Goal: Information Seeking & Learning: Learn about a topic

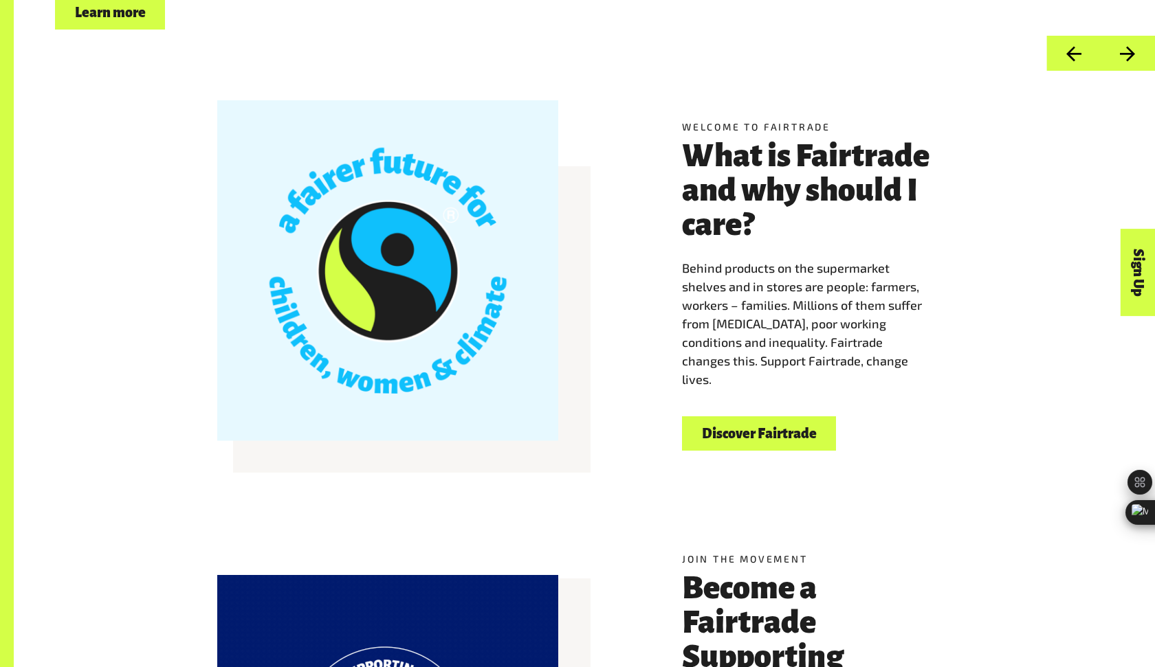
scroll to position [450, 0]
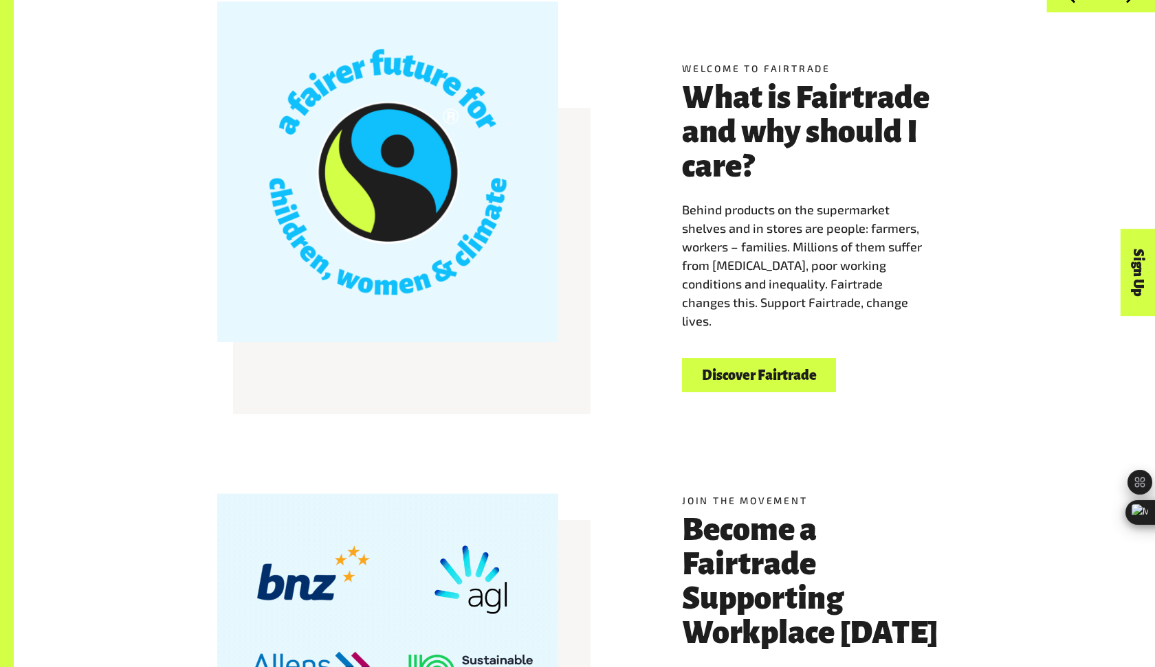
click at [711, 368] on link "Discover Fairtrade" at bounding box center [759, 375] width 154 height 35
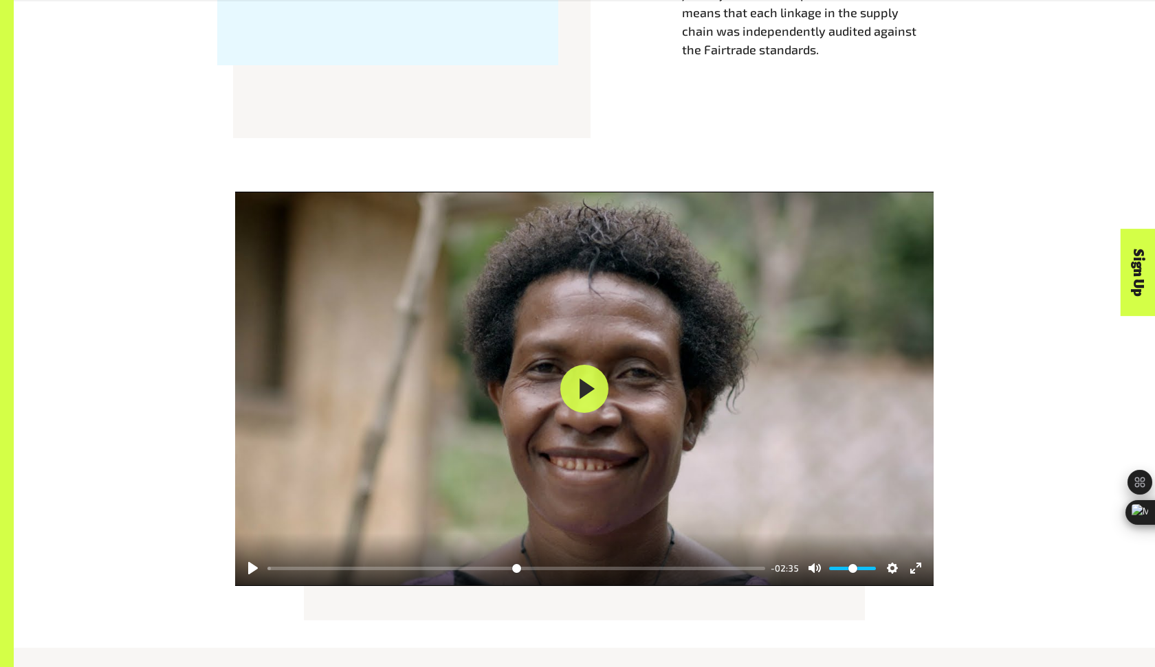
scroll to position [1643, 0]
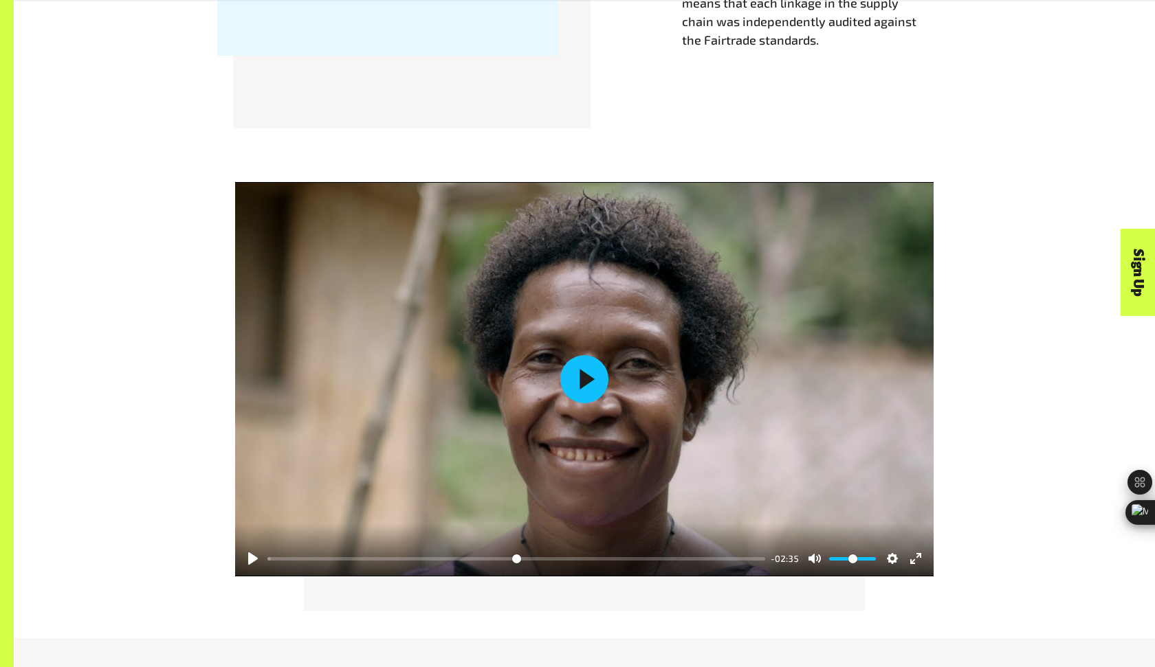
click at [592, 388] on button "Play" at bounding box center [584, 379] width 48 height 48
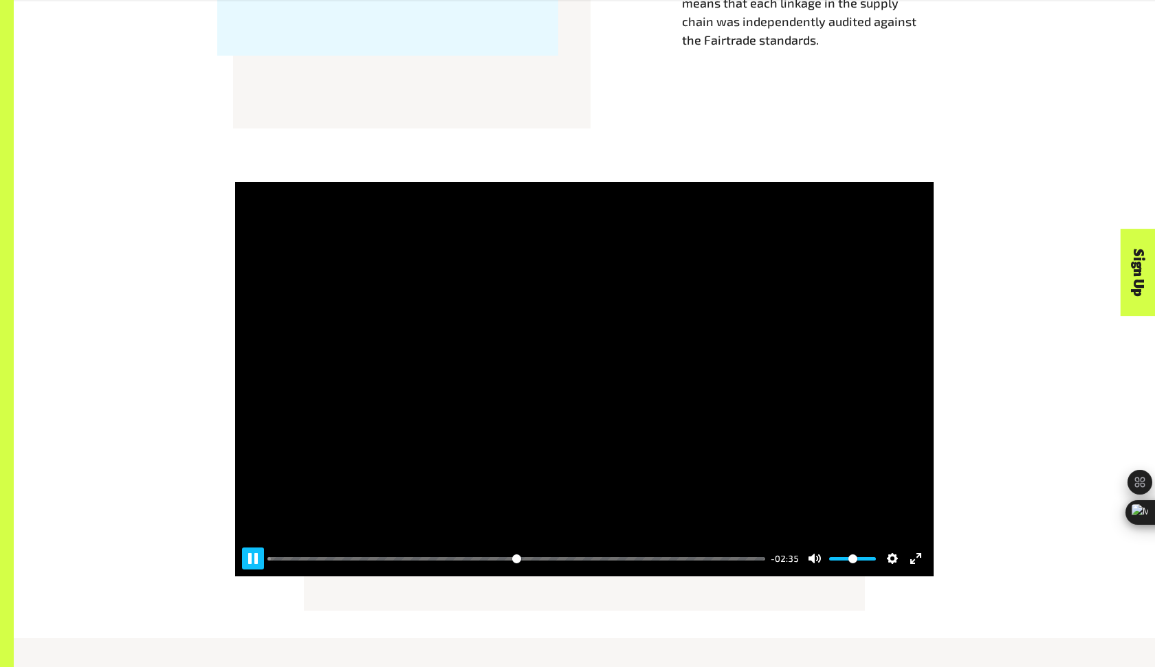
click at [241, 558] on div "Pause Play % buffered 00:35 -02:35 Unmute Mute Disable captions Enable captions…" at bounding box center [584, 550] width 698 height 53
click at [246, 558] on button "Pause Play" at bounding box center [253, 559] width 22 height 22
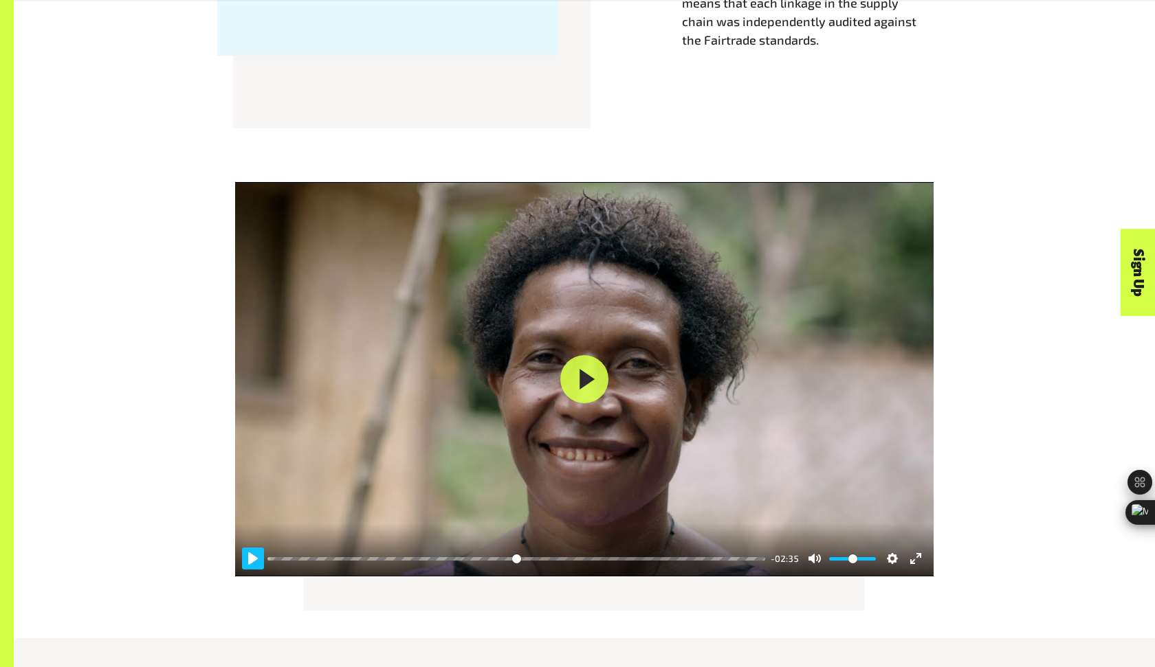
click at [247, 558] on button "Pause Play" at bounding box center [253, 559] width 22 height 22
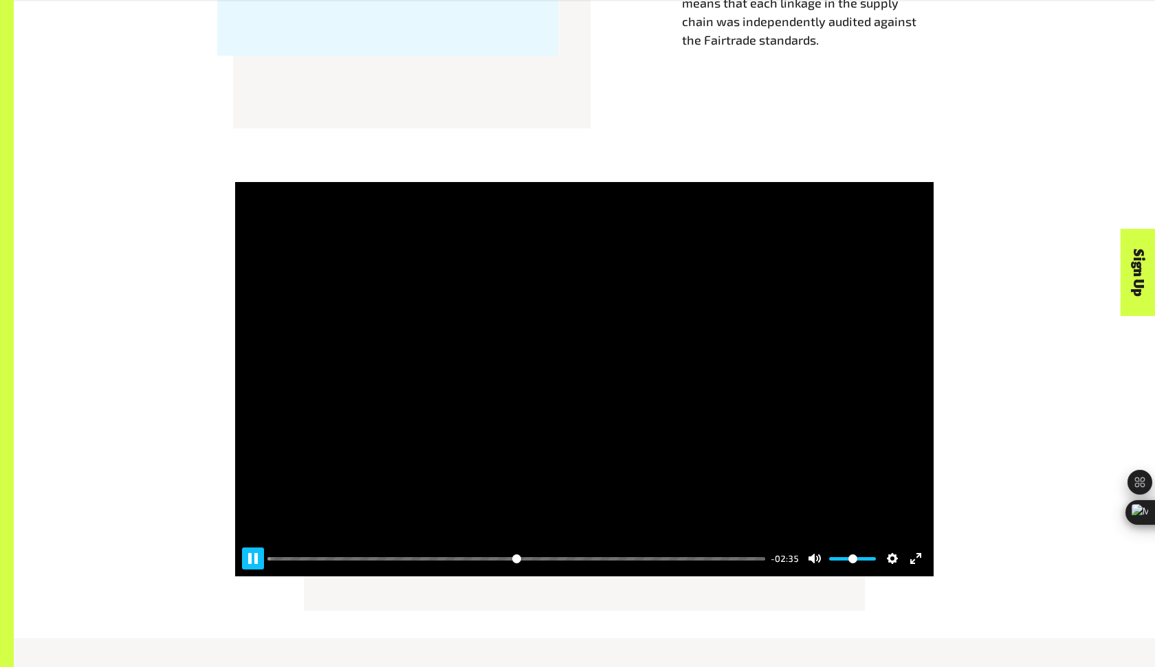
click at [251, 558] on button "Pause Play" at bounding box center [253, 559] width 22 height 22
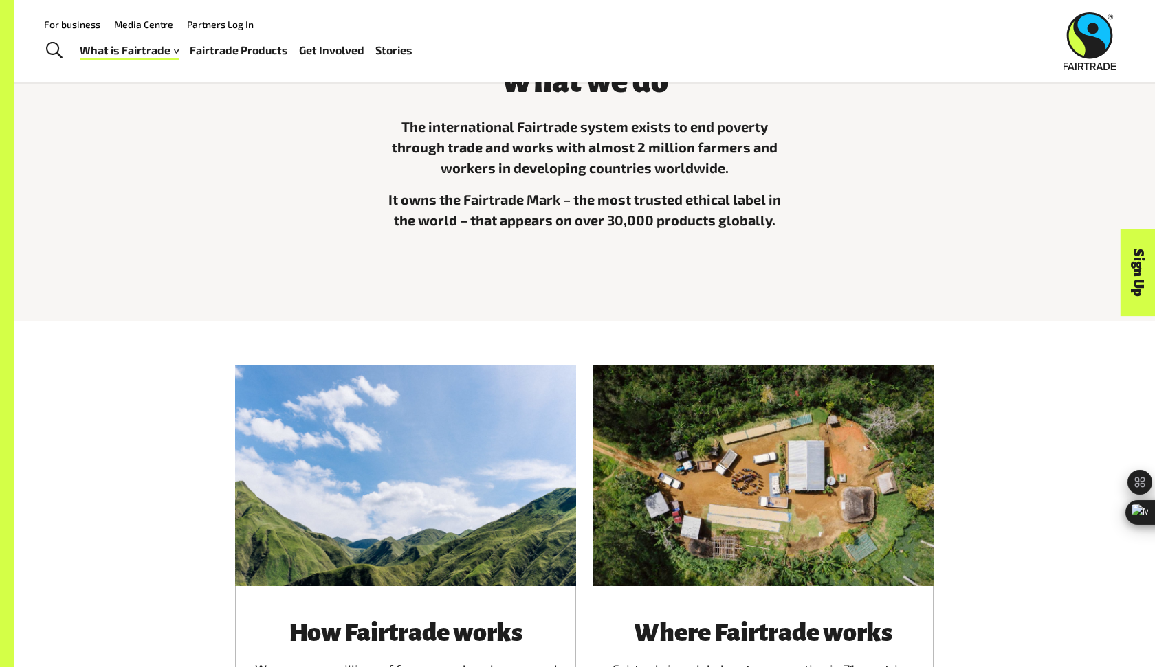
scroll to position [0, 0]
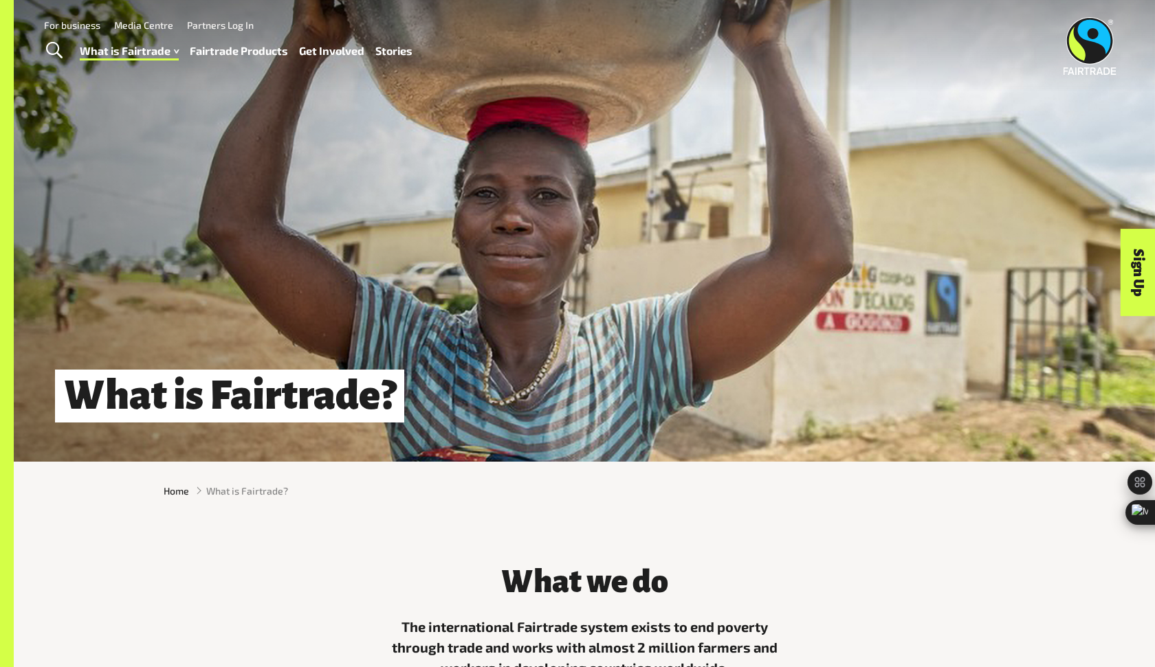
click at [56, 45] on span "Toggle Search" at bounding box center [54, 51] width 16 height 18
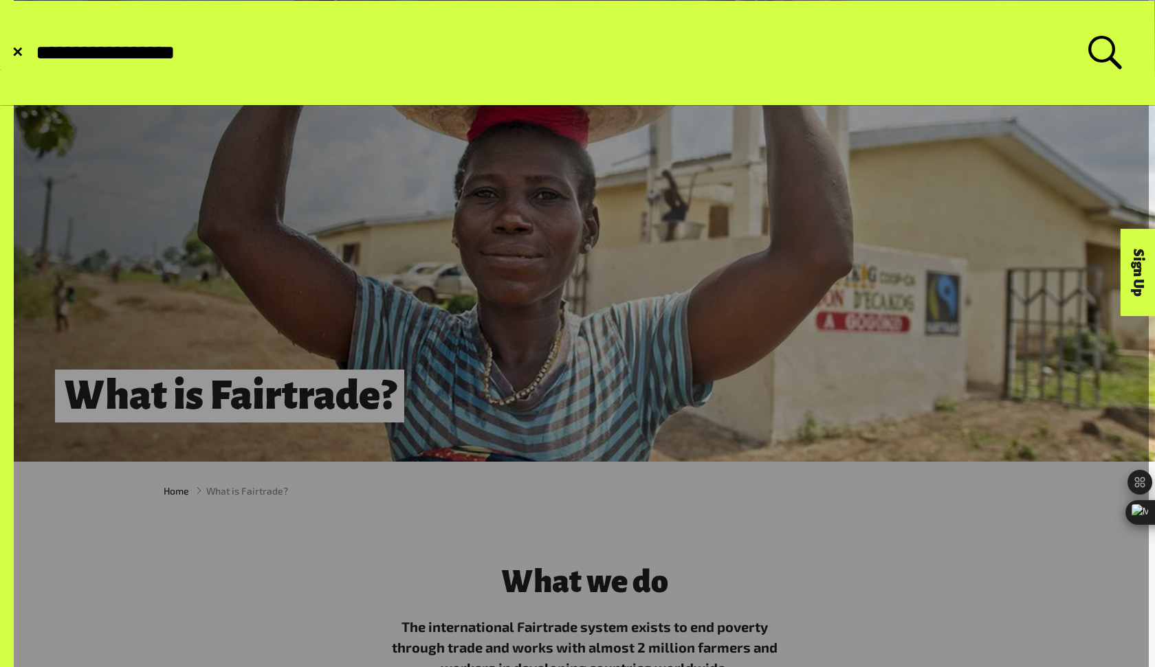
click at [34, 53] on button "Submit Search" at bounding box center [34, 53] width 1 height 1
type input "*"
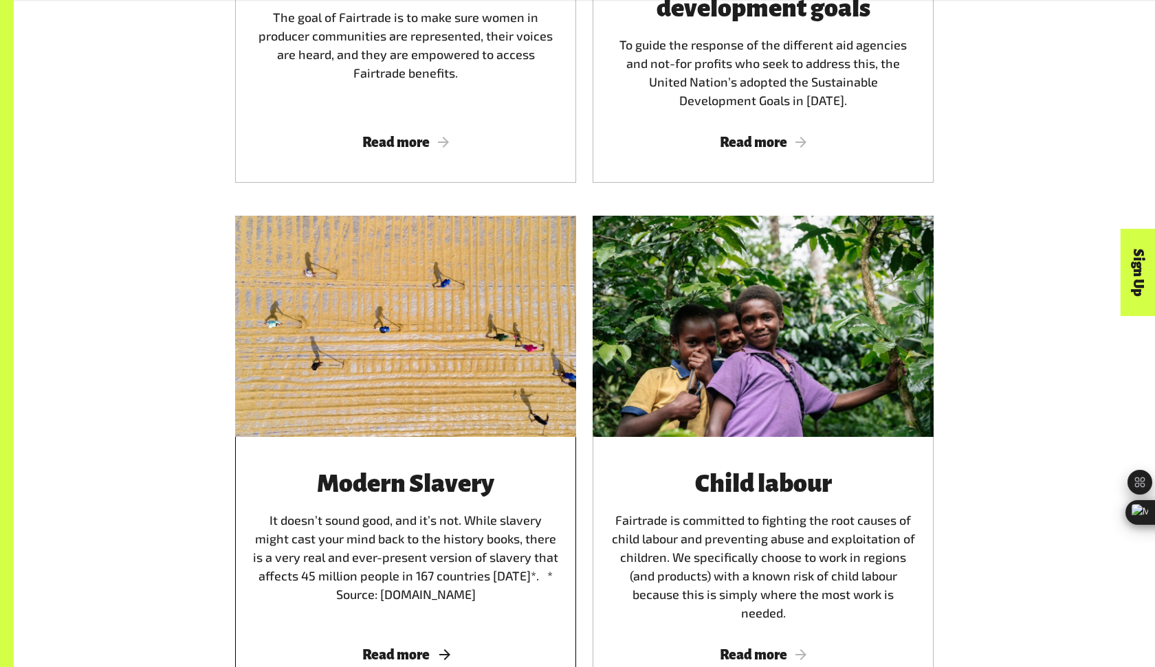
scroll to position [1849, 0]
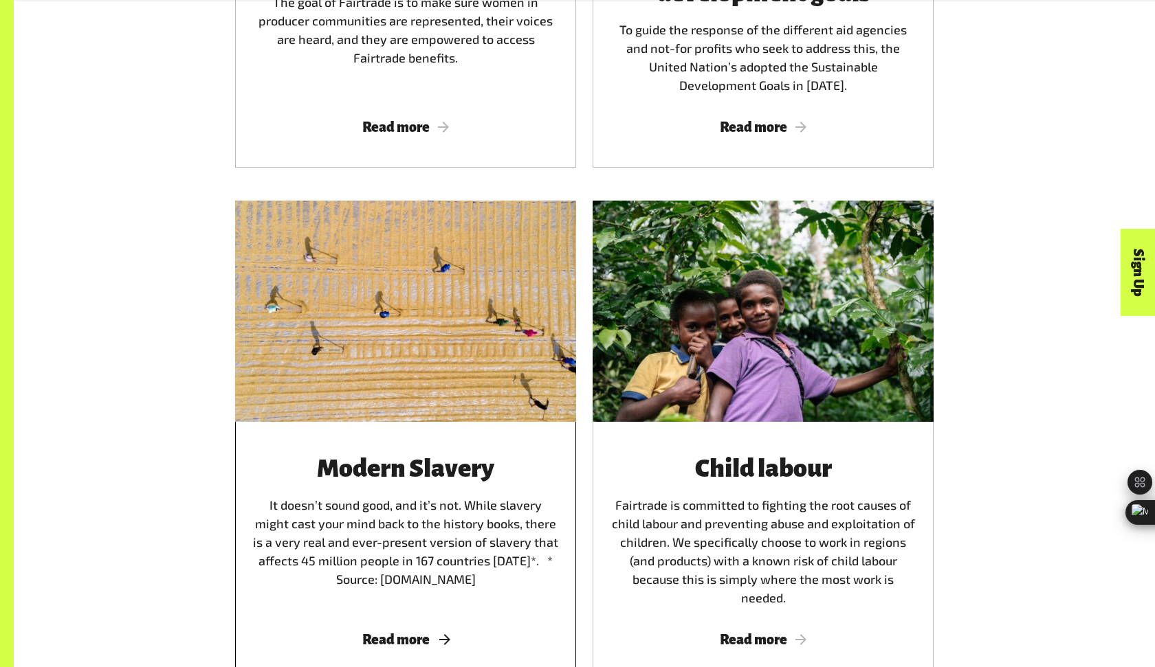
click at [394, 632] on span "Read more" at bounding box center [406, 639] width 308 height 15
click at [398, 632] on span "Read more" at bounding box center [406, 639] width 308 height 15
click at [337, 339] on div at bounding box center [405, 311] width 341 height 221
click at [408, 494] on div "Modern Slavery It doesn’t sound good, and it’s not. While slavery might cast yo…" at bounding box center [406, 531] width 308 height 153
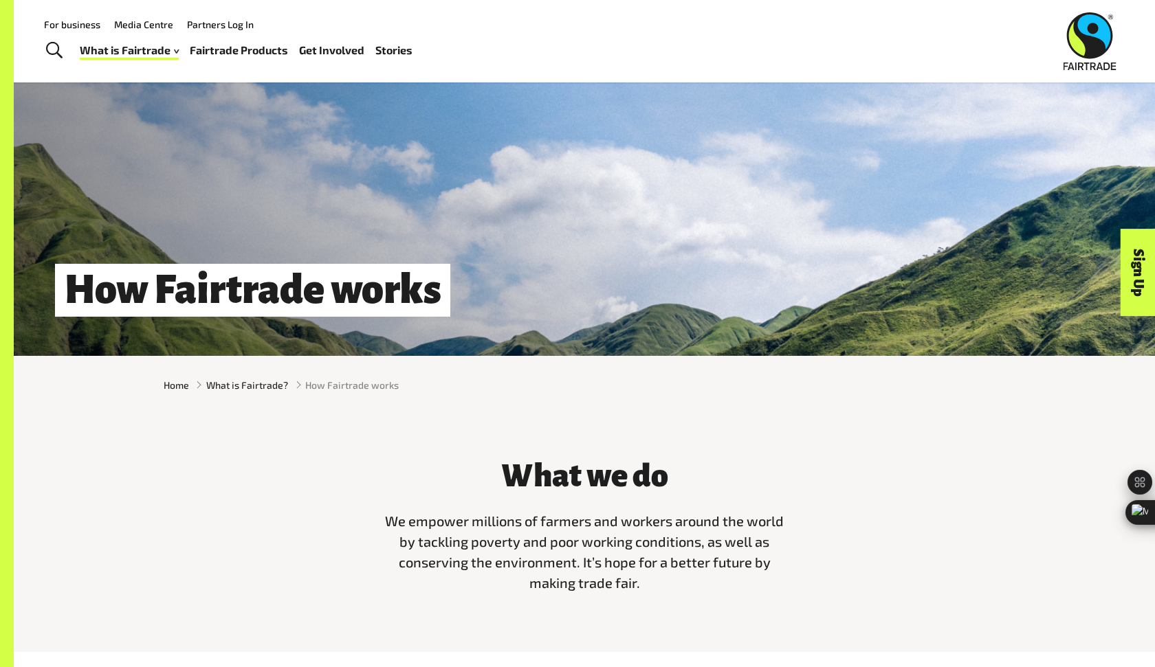
scroll to position [0, 0]
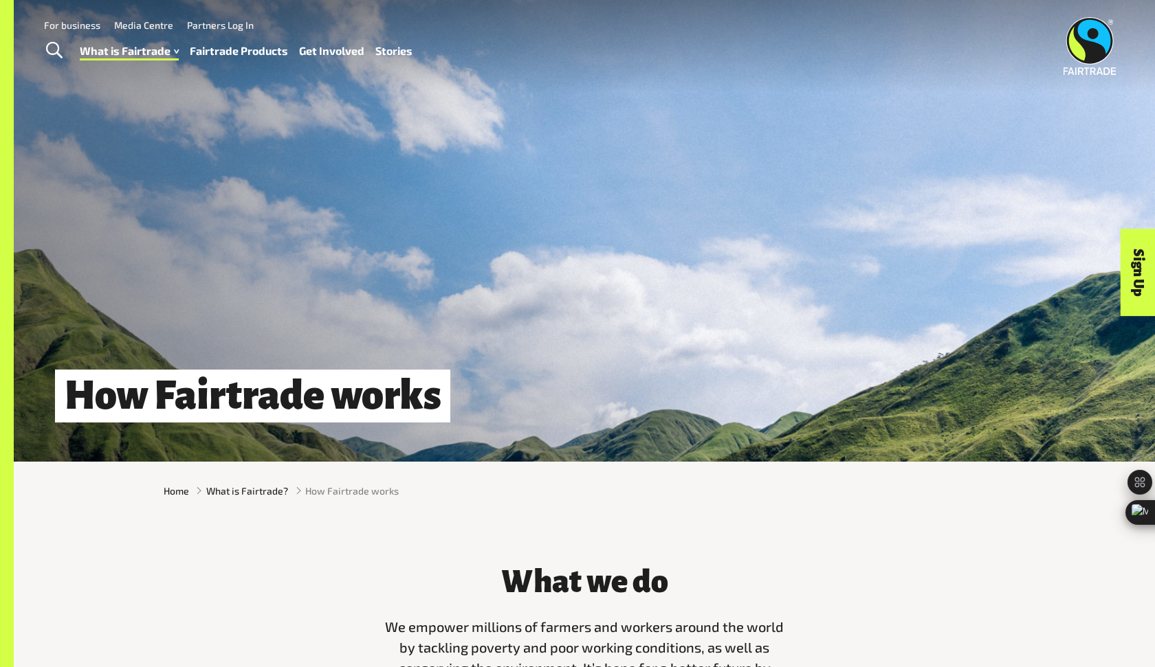
click at [54, 45] on span "Toggle Search" at bounding box center [54, 51] width 16 height 18
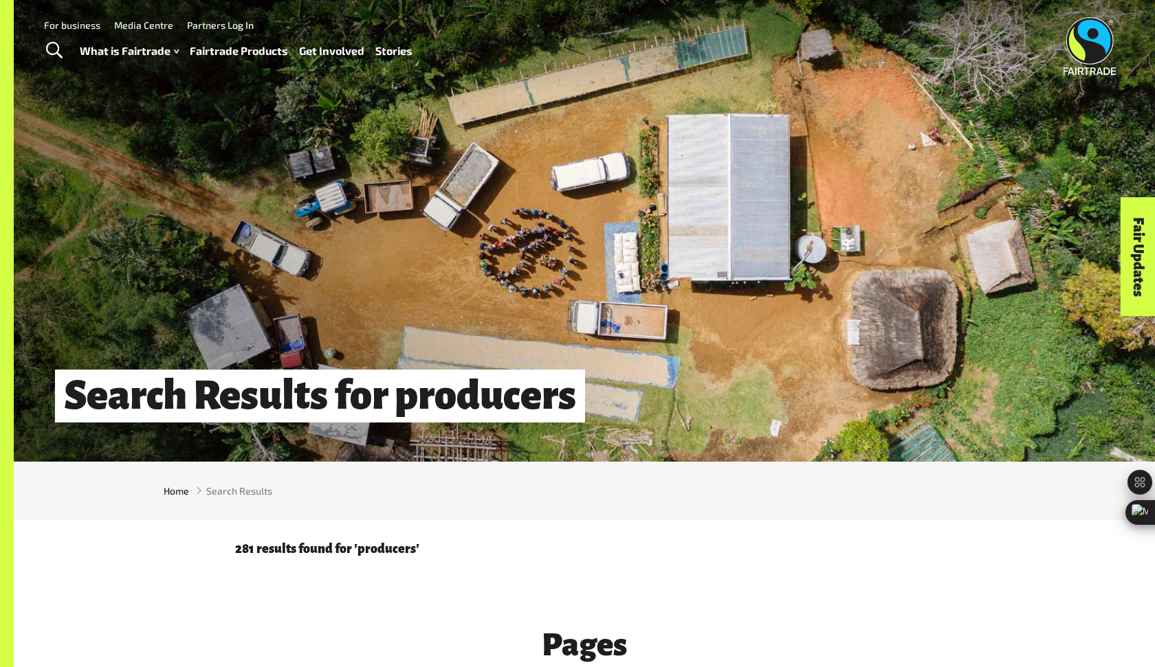
click at [54, 52] on span "Toggle Search" at bounding box center [54, 51] width 16 height 18
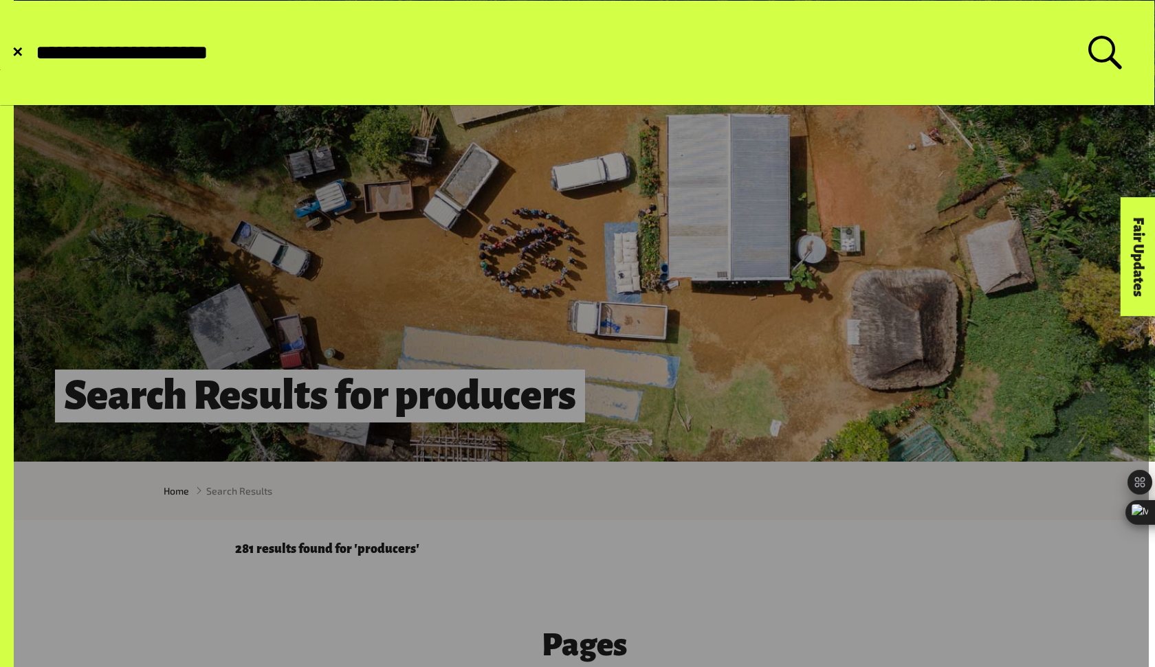
type input "**********"
click at [34, 53] on button "Submit Search" at bounding box center [34, 53] width 1 height 1
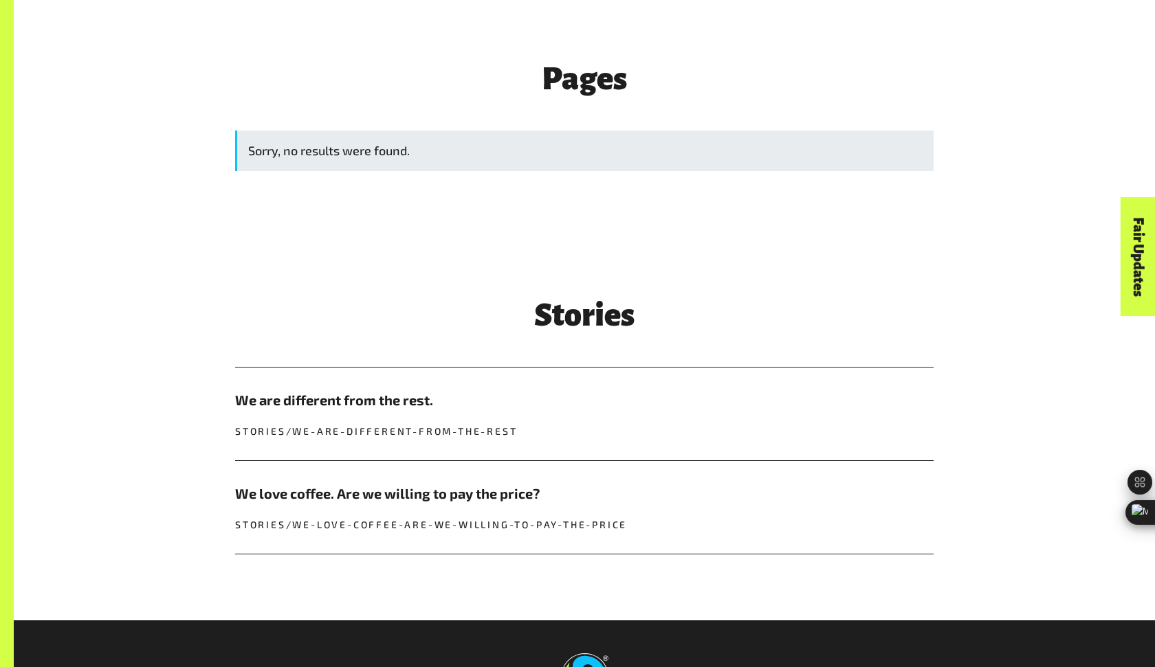
scroll to position [568, 0]
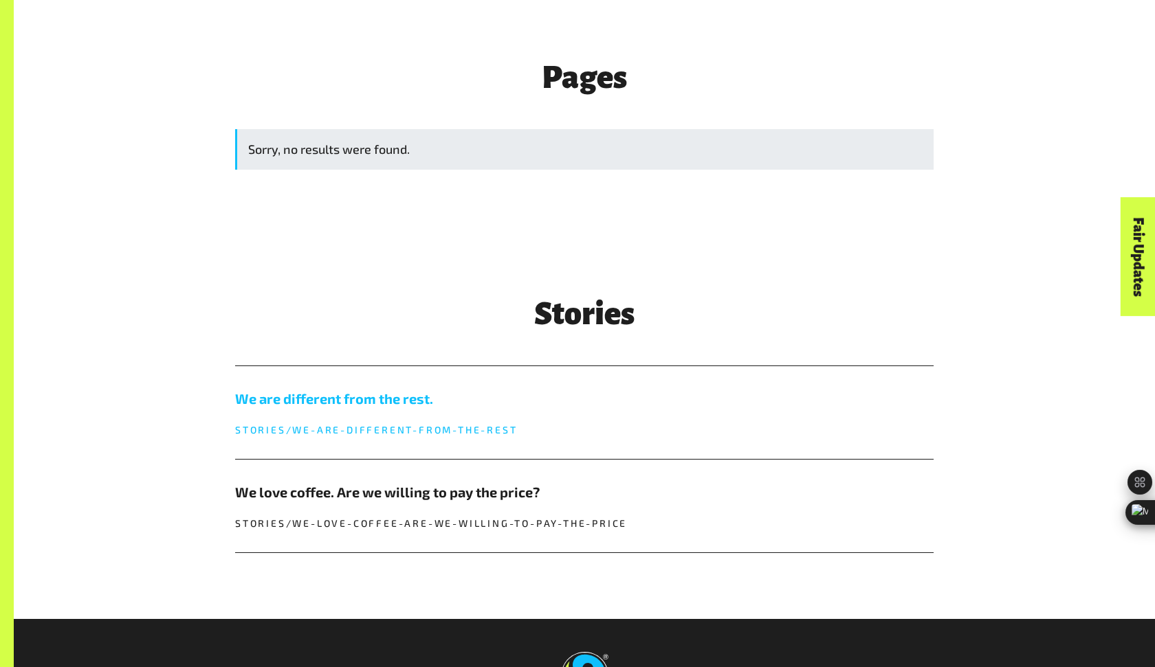
click at [276, 399] on h5 "We are different from the rest." at bounding box center [584, 398] width 698 height 21
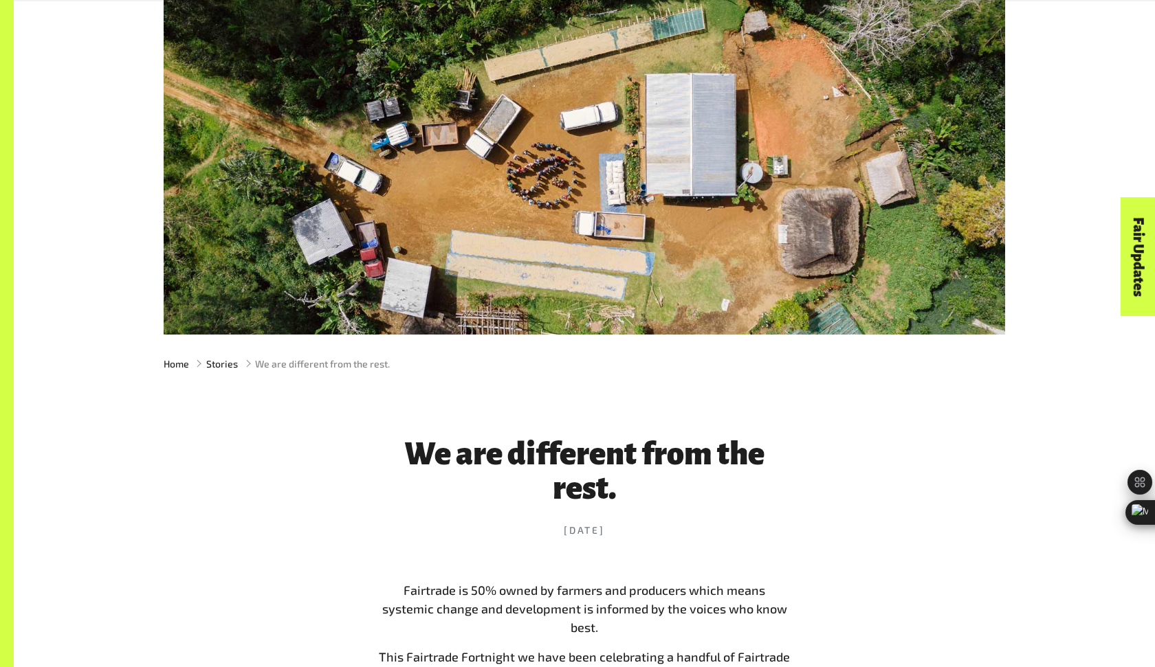
scroll to position [338, 0]
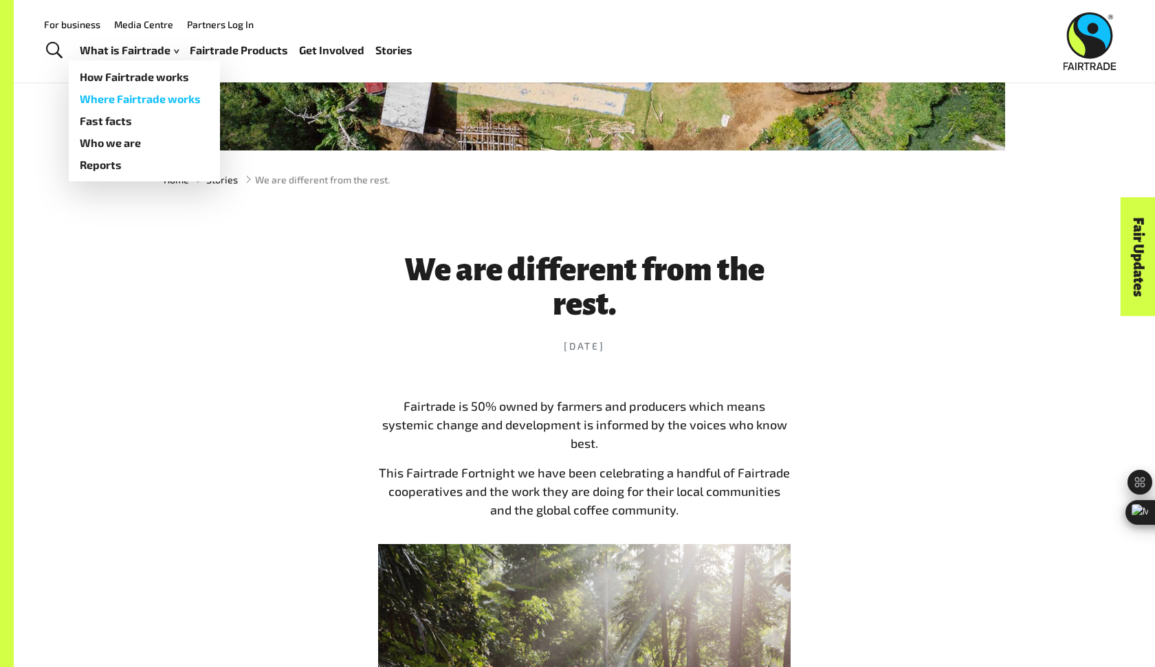
click at [104, 95] on link "Where Fairtrade works" at bounding box center [144, 99] width 151 height 22
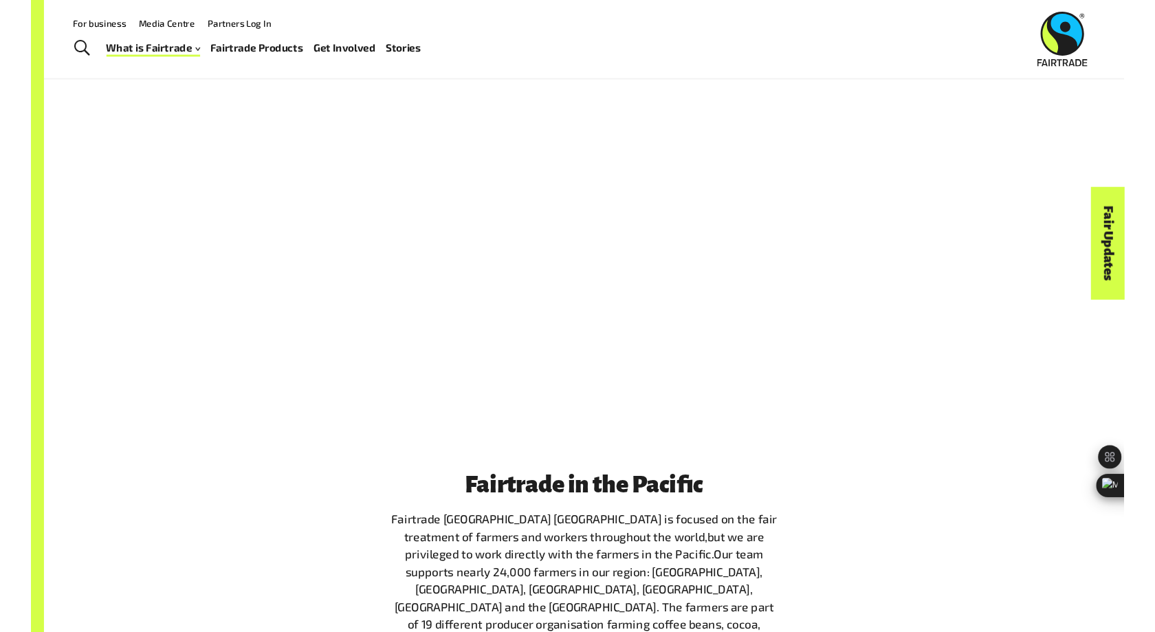
scroll to position [1041, 0]
